Goal: Task Accomplishment & Management: Manage account settings

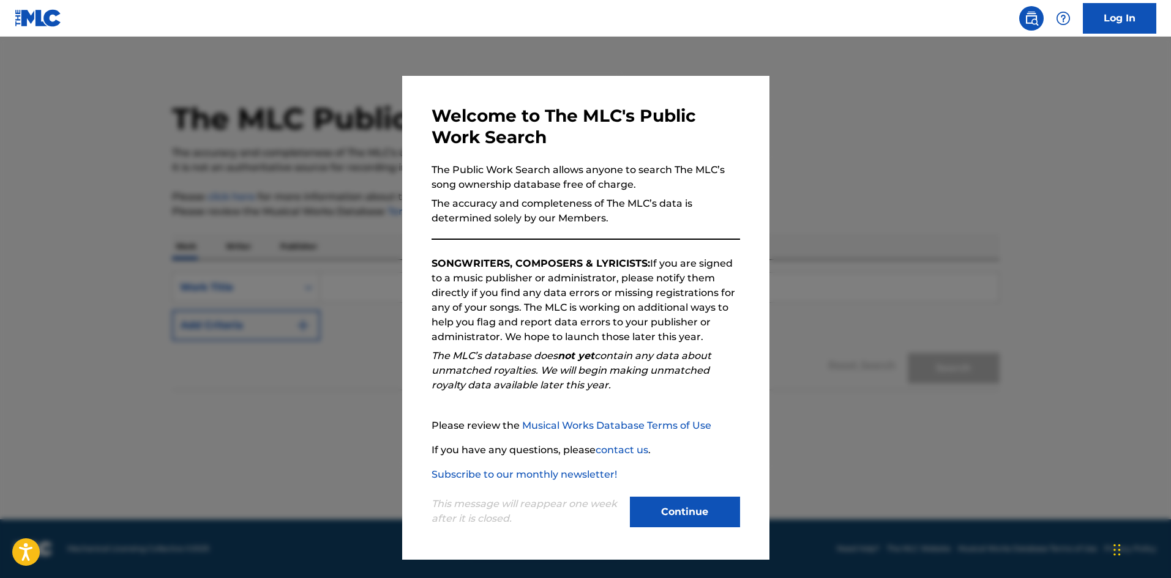
click at [706, 519] on button "Continue" at bounding box center [685, 512] width 110 height 31
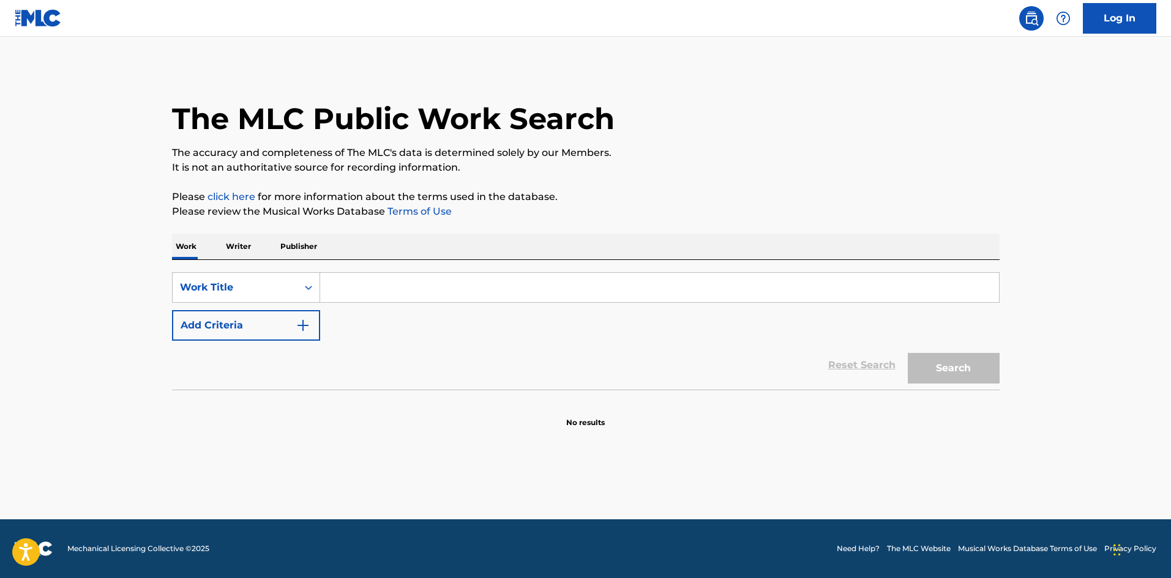
click at [1137, 11] on link "Log In" at bounding box center [1119, 18] width 73 height 31
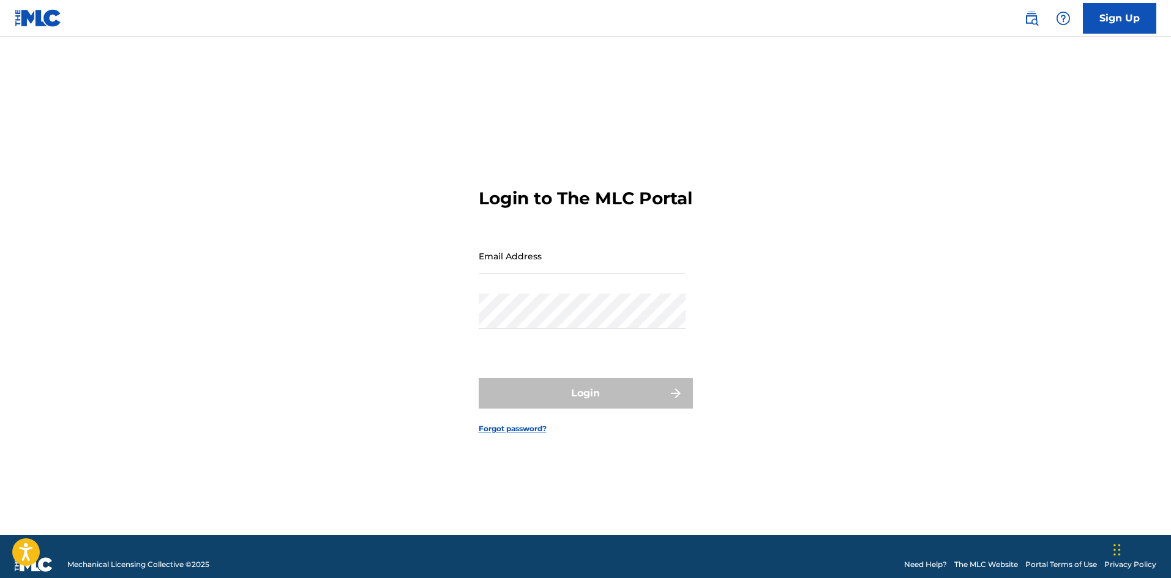
drag, startPoint x: 560, startPoint y: 291, endPoint x: 561, endPoint y: 278, distance: 13.5
click at [559, 285] on div "Email Address" at bounding box center [582, 266] width 207 height 55
click at [561, 274] on input "Email Address" at bounding box center [582, 256] width 207 height 35
type input "[EMAIL_ADDRESS][DOMAIN_NAME]"
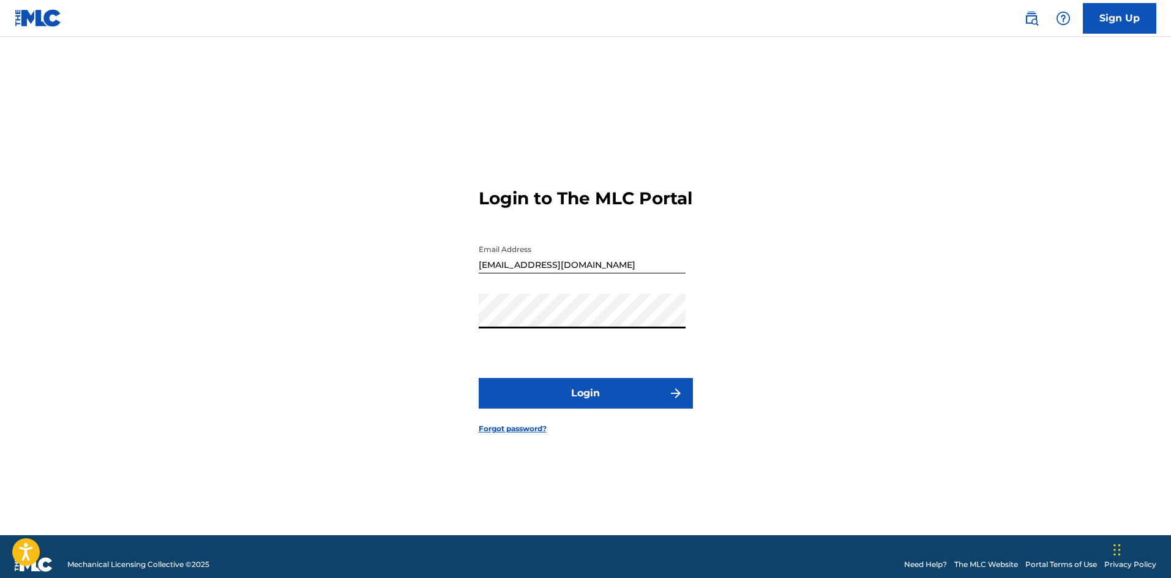
click at [596, 400] on button "Login" at bounding box center [586, 393] width 214 height 31
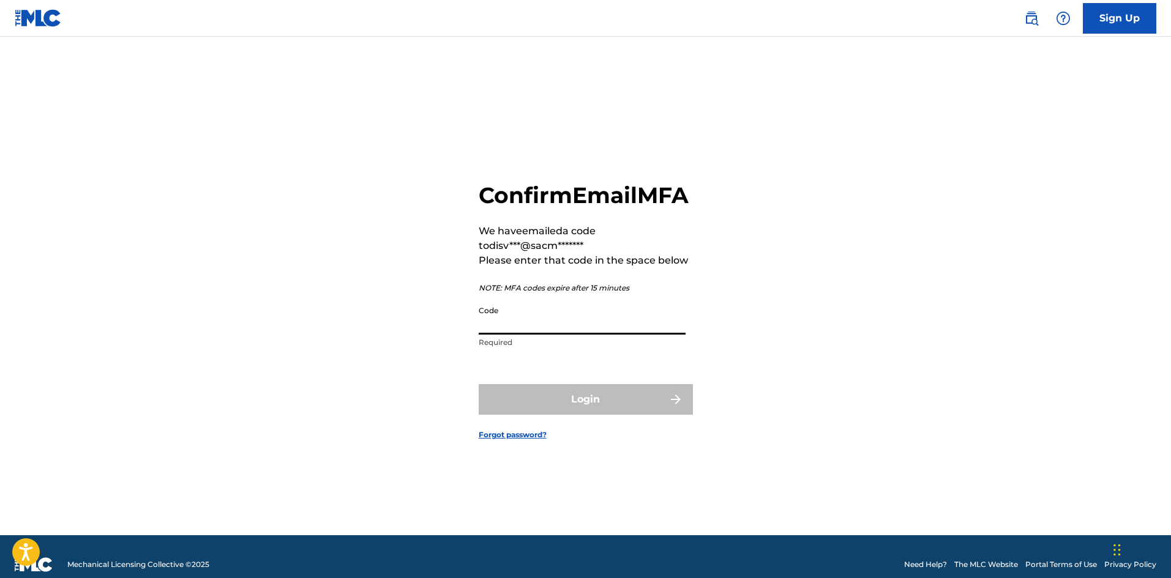
click at [572, 335] on input "Code" at bounding box center [582, 317] width 207 height 35
type input "105697"
click at [599, 411] on button "Login" at bounding box center [586, 399] width 214 height 31
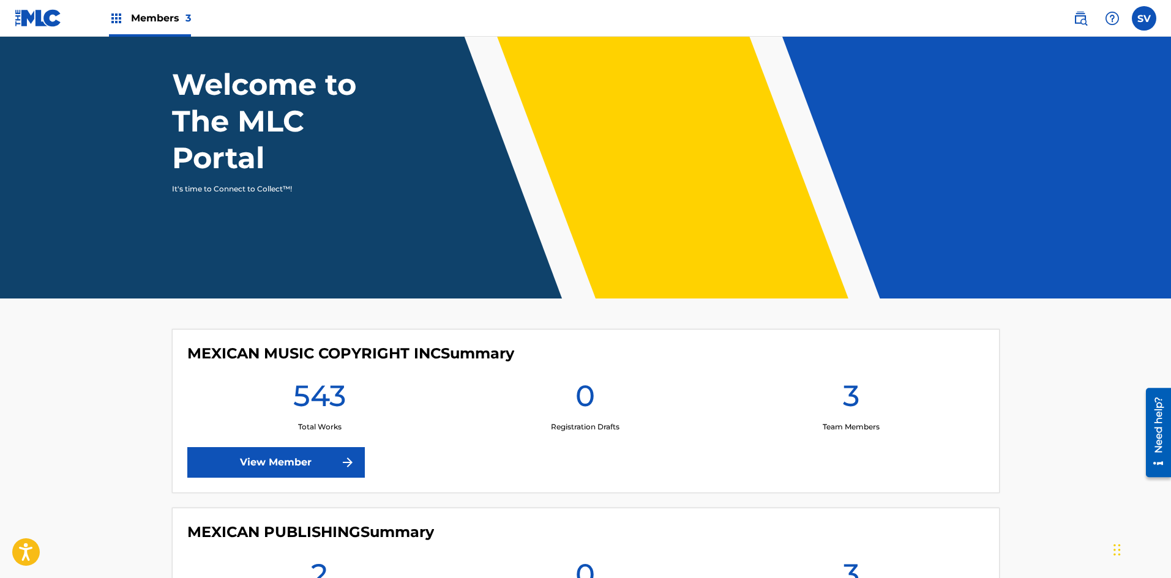
scroll to position [367, 0]
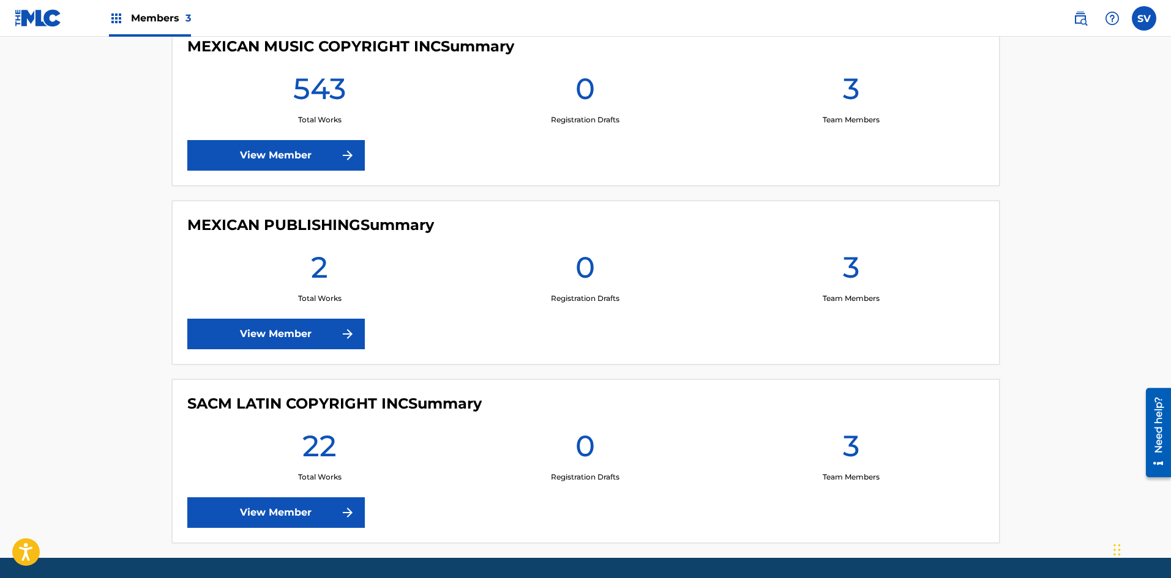
click at [293, 507] on link "View Member" at bounding box center [275, 513] width 177 height 31
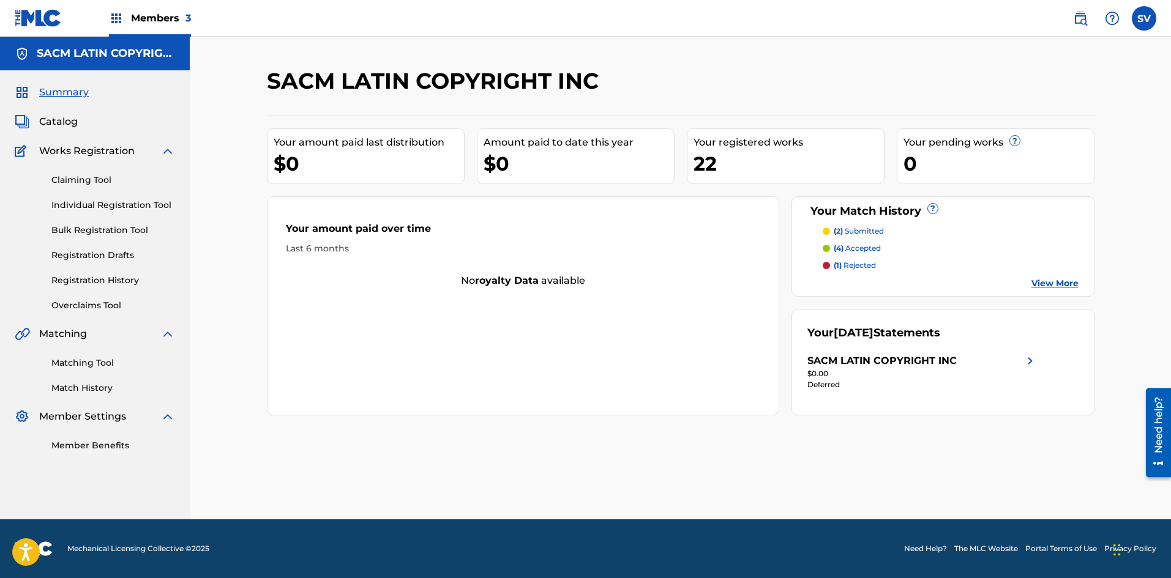
click at [867, 250] on p "(4) accepted" at bounding box center [857, 248] width 47 height 11
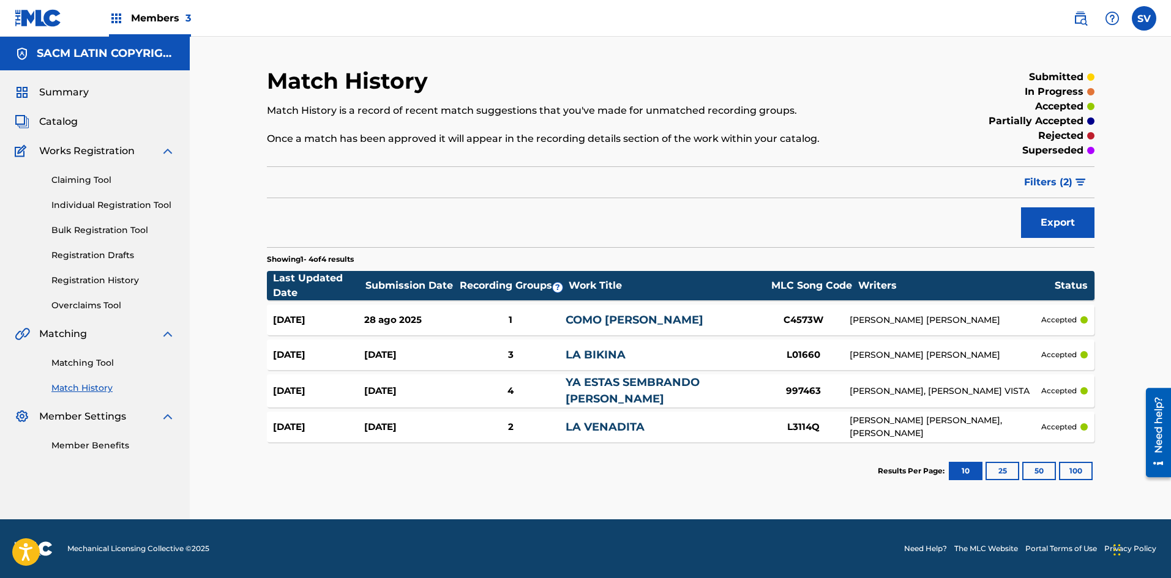
click at [93, 180] on link "Claiming Tool" at bounding box center [113, 180] width 124 height 13
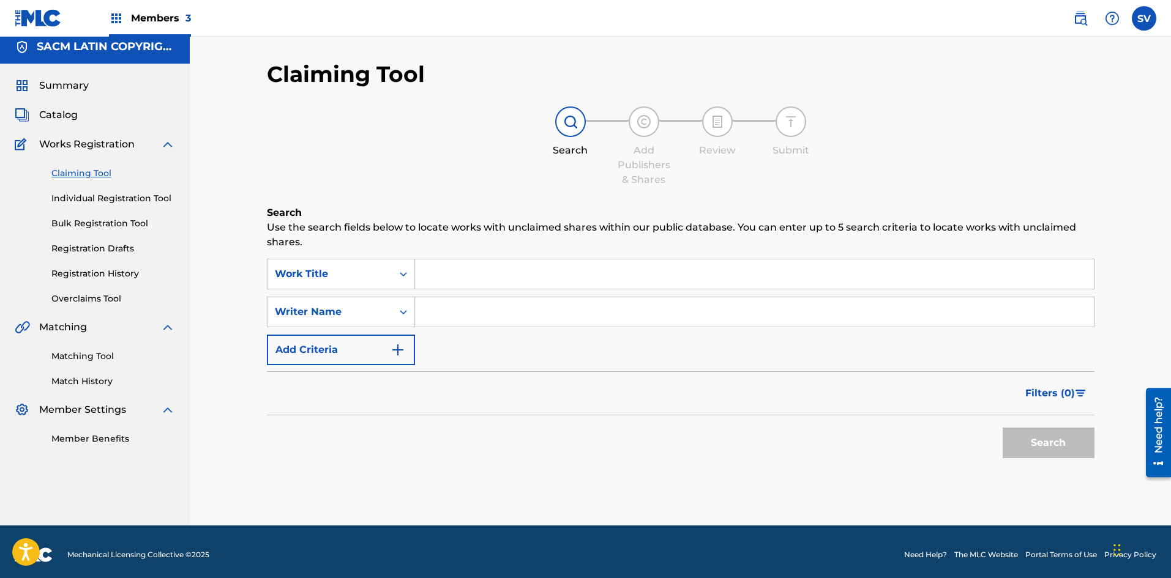
scroll to position [13, 0]
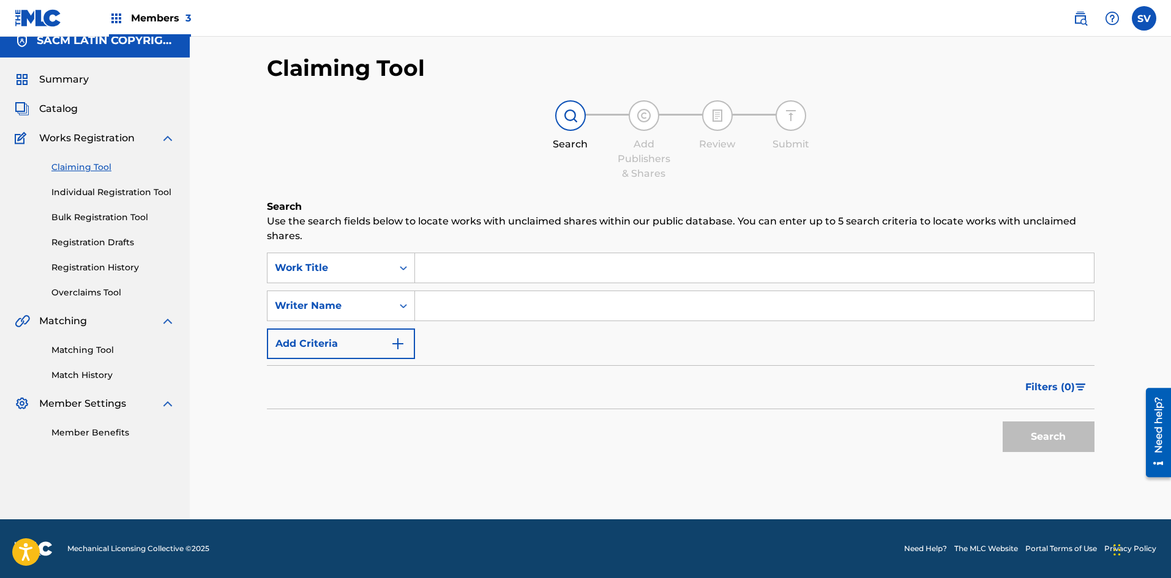
click at [74, 270] on link "Registration History" at bounding box center [113, 267] width 124 height 13
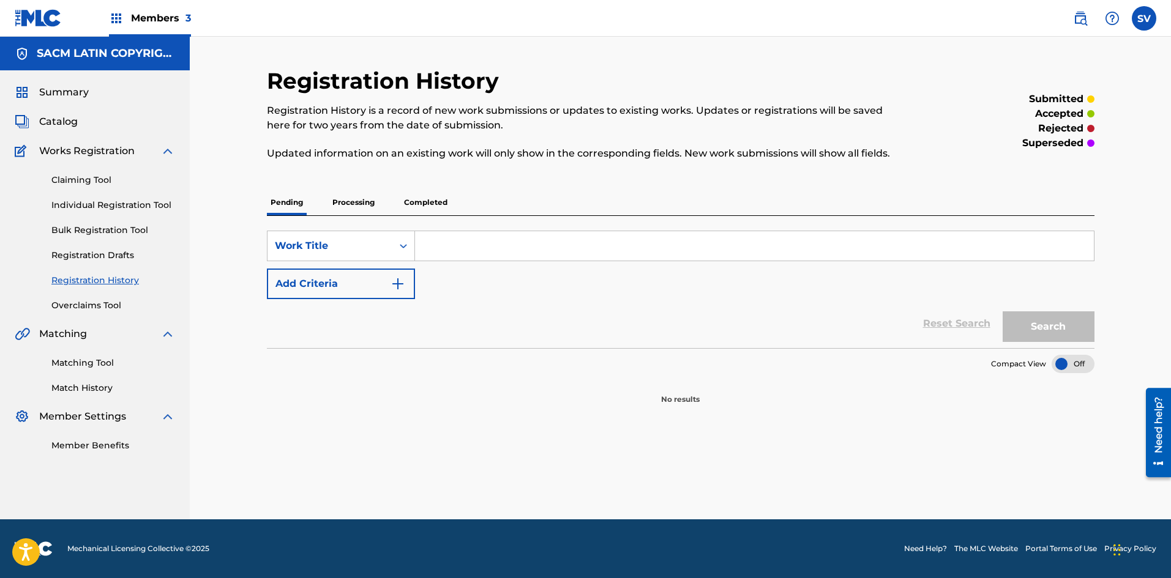
click at [365, 205] on p "Processing" at bounding box center [354, 203] width 50 height 26
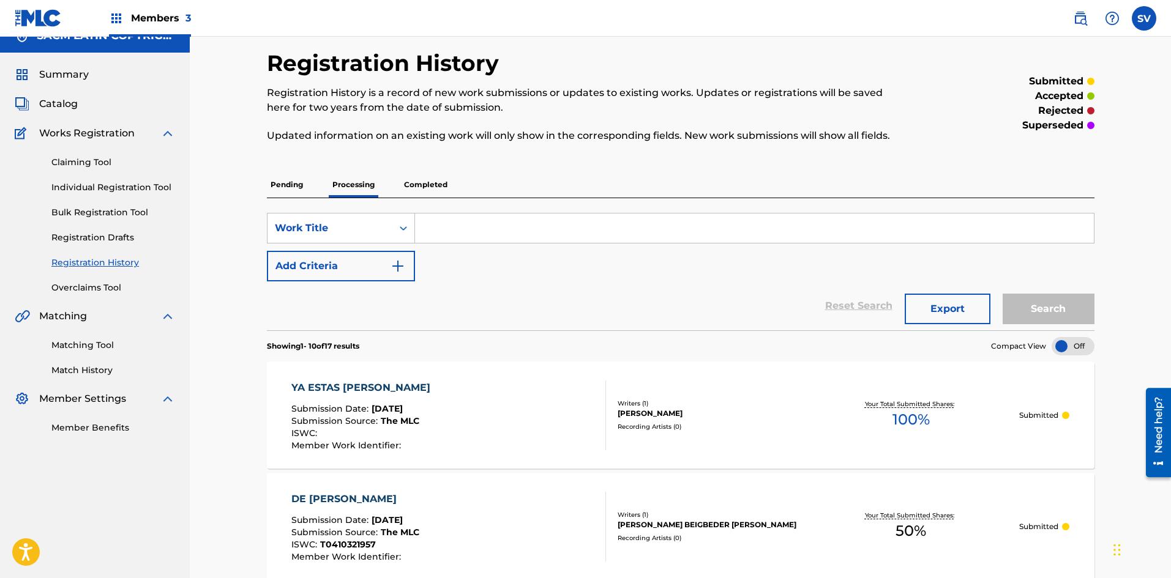
scroll to position [12, 0]
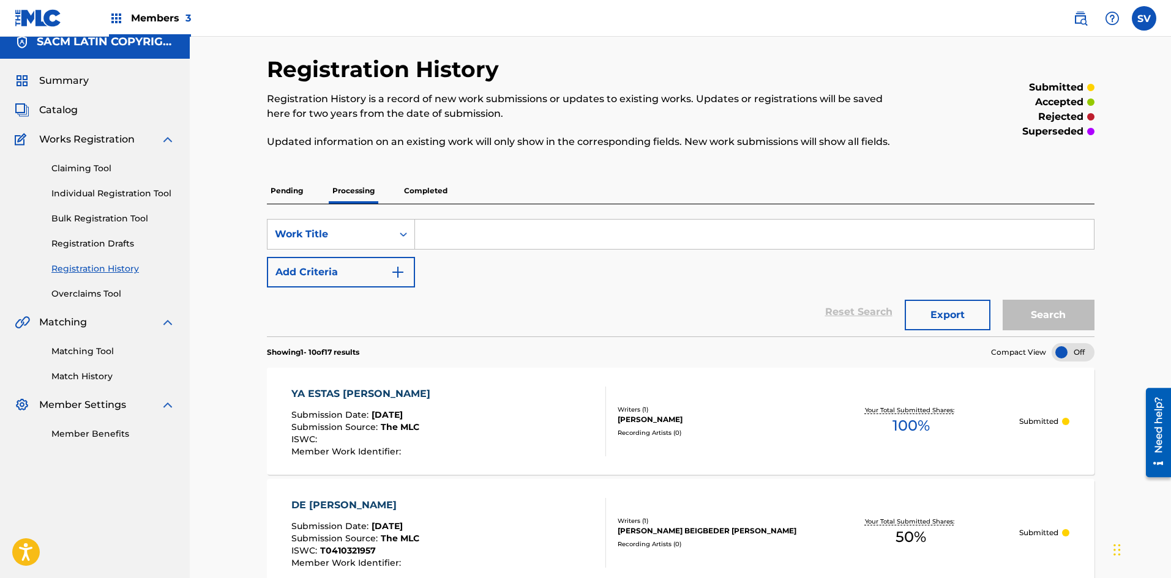
click at [418, 189] on p "Completed" at bounding box center [425, 191] width 51 height 26
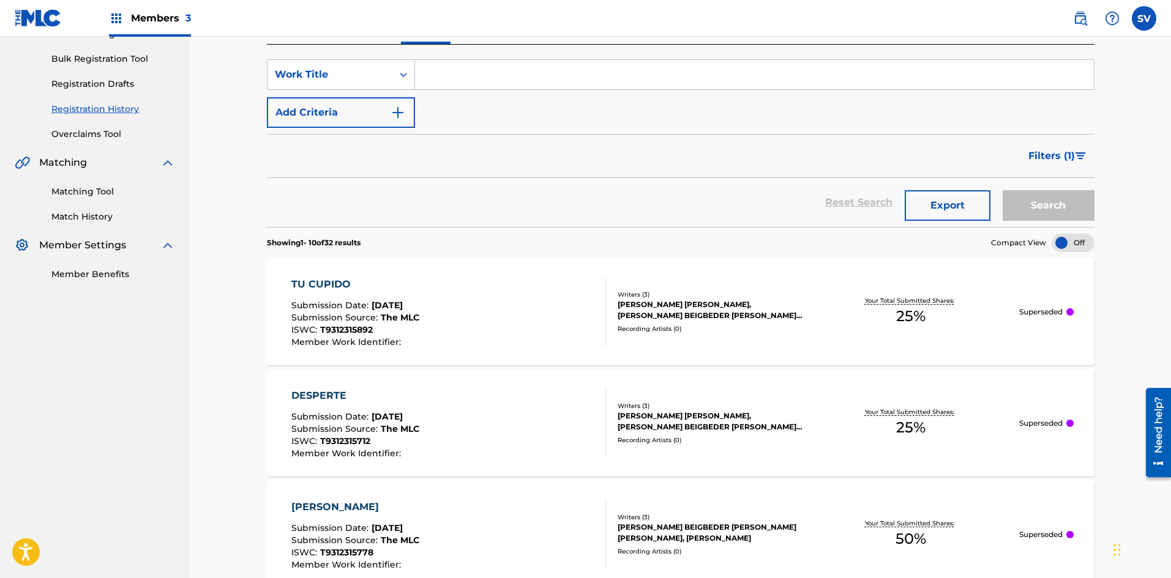
scroll to position [123, 0]
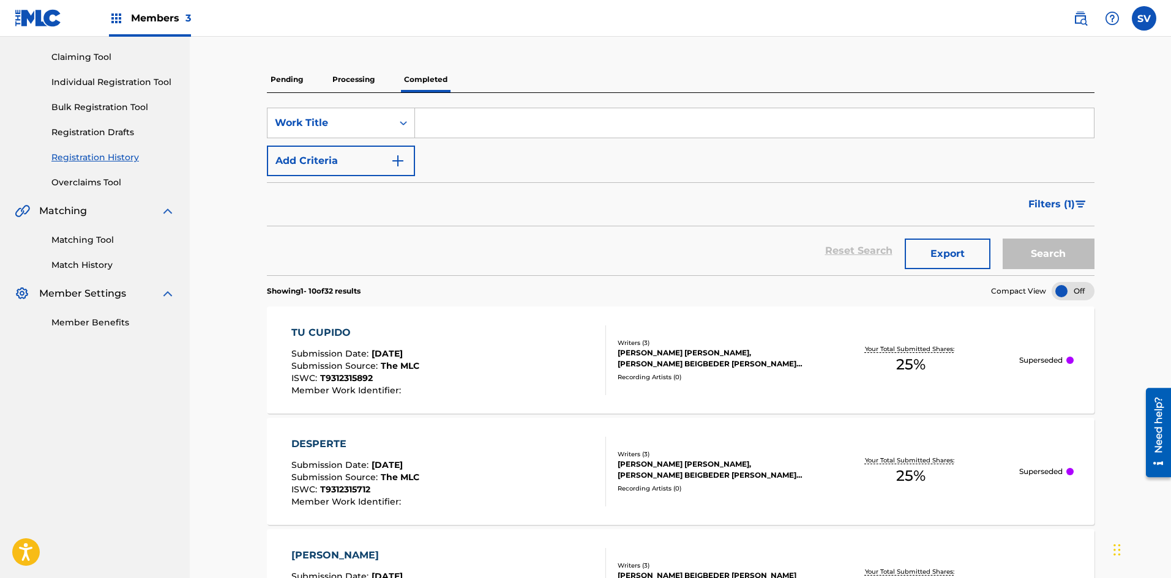
click at [635, 346] on div "Writers ( 3 )" at bounding box center [710, 342] width 185 height 9
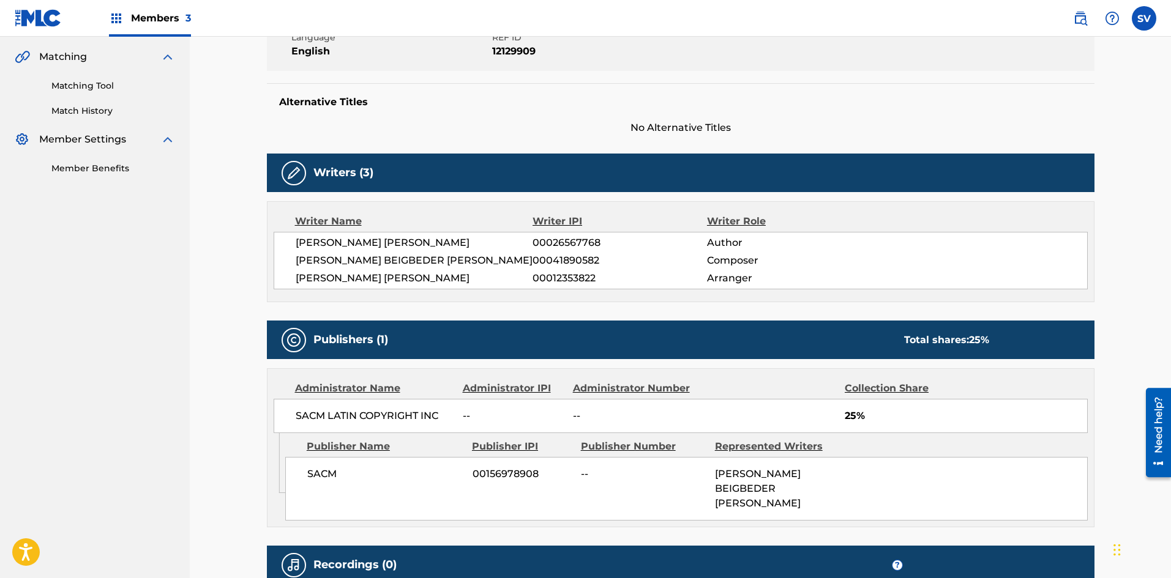
scroll to position [48, 0]
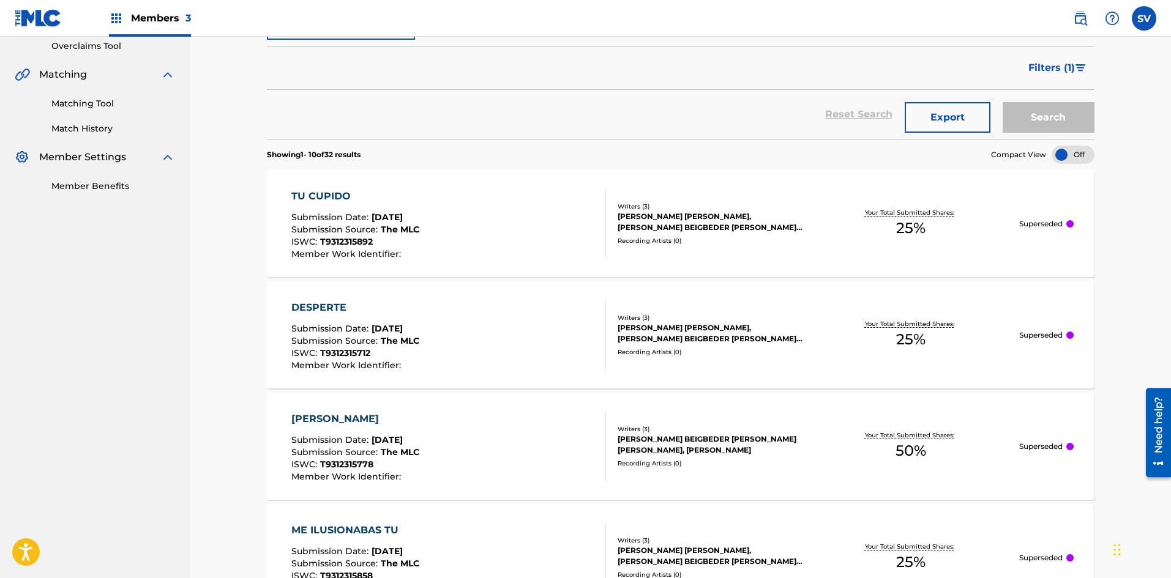
scroll to position [306, 0]
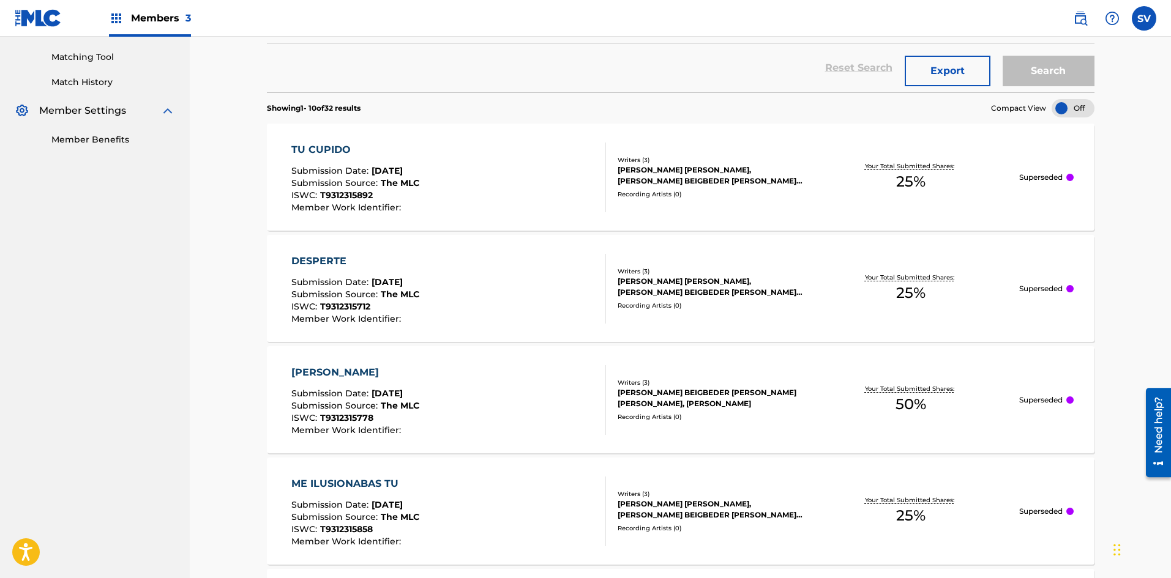
click at [695, 386] on div "Writers ( 3 )" at bounding box center [710, 382] width 185 height 9
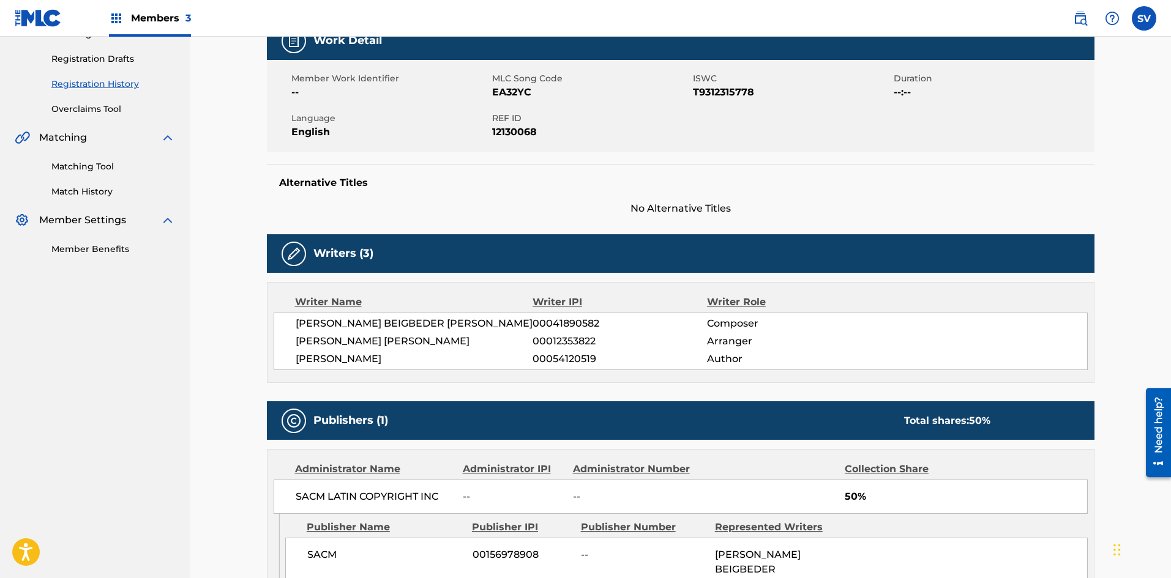
scroll to position [245, 0]
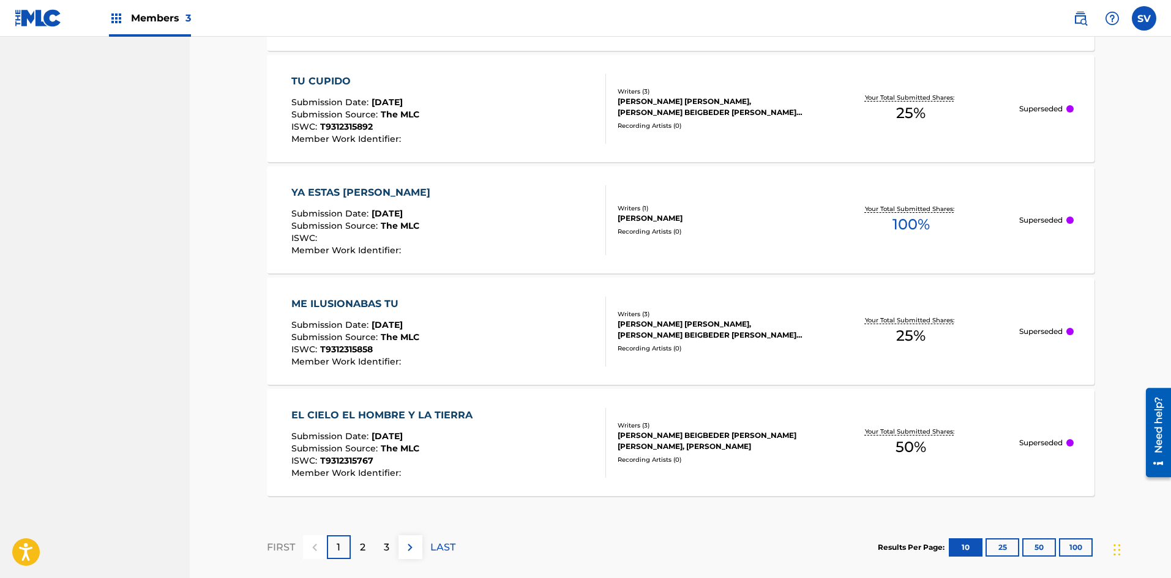
scroll to position [1102, 0]
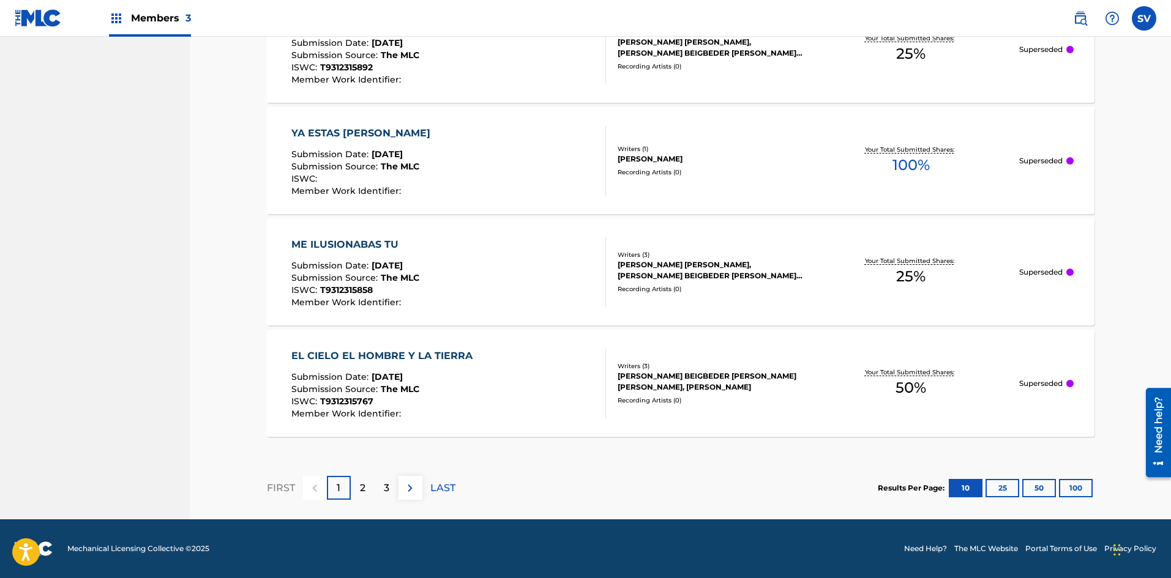
click at [358, 486] on div "2" at bounding box center [363, 488] width 24 height 24
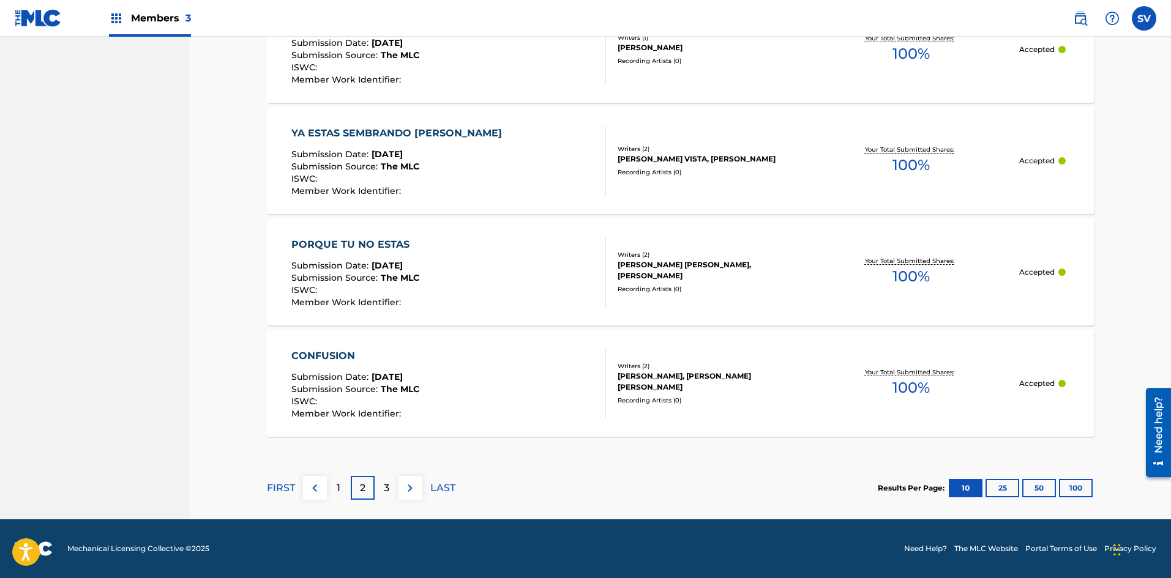
click at [337, 490] on p "1" at bounding box center [339, 488] width 4 height 15
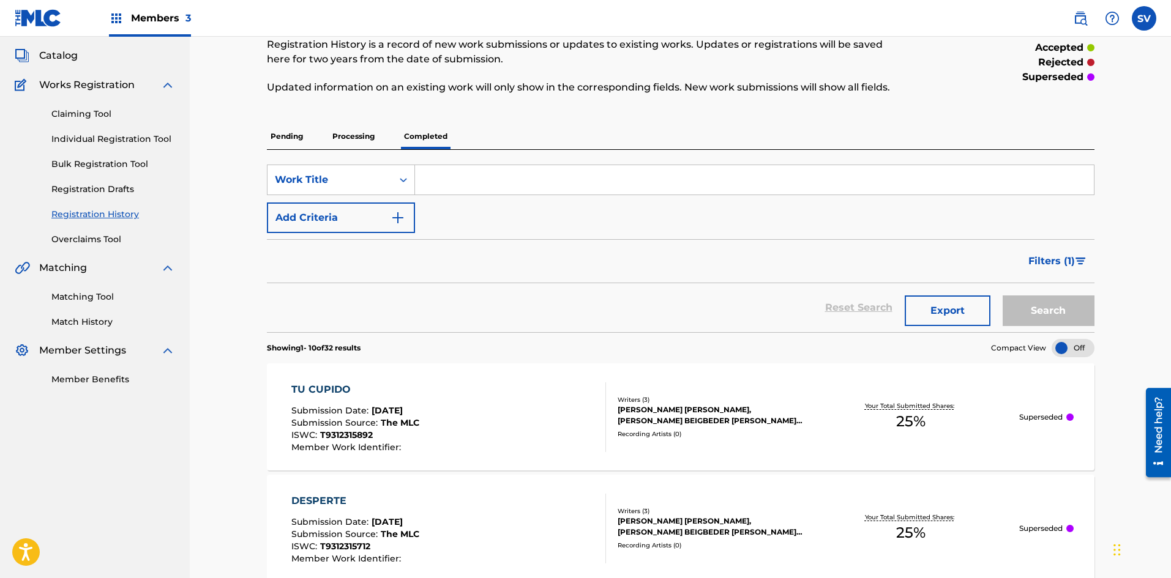
scroll to position [0, 0]
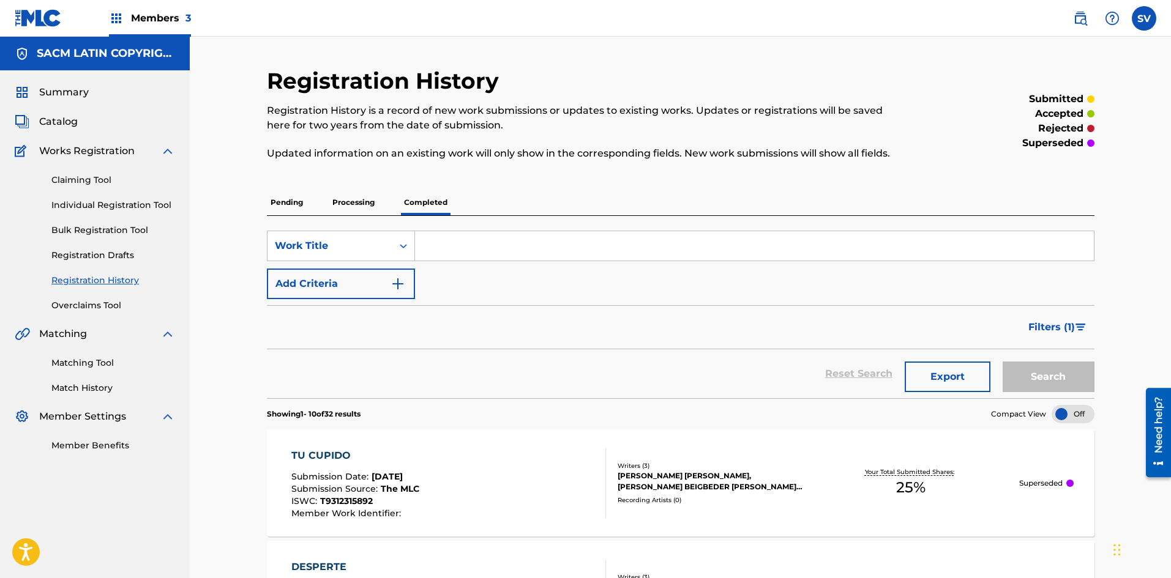
click at [364, 200] on p "Processing" at bounding box center [354, 203] width 50 height 26
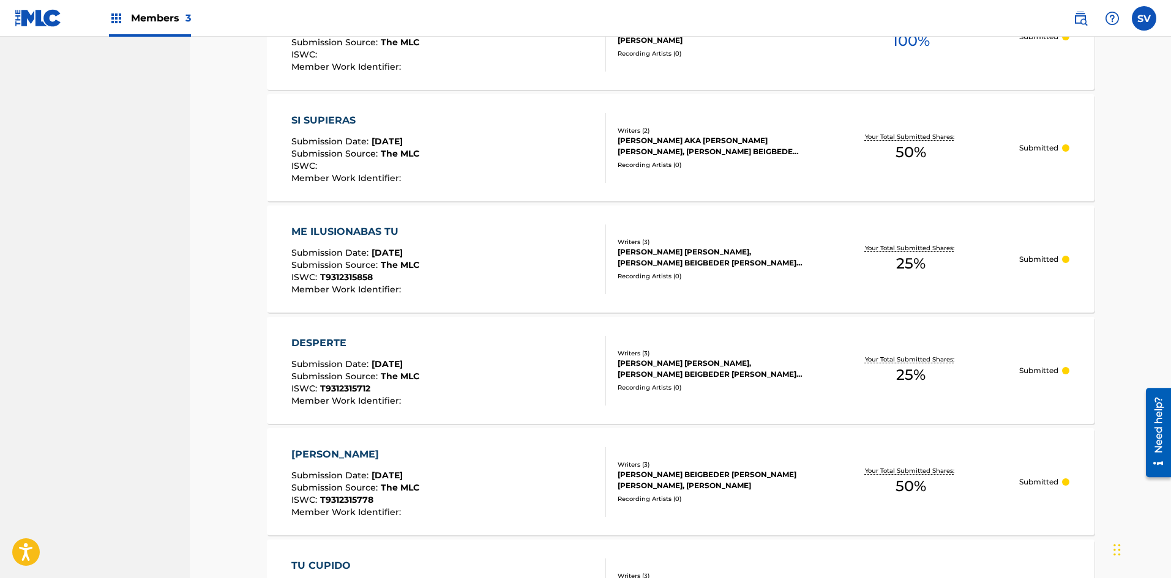
scroll to position [1052, 0]
